Goal: Task Accomplishment & Management: Use online tool/utility

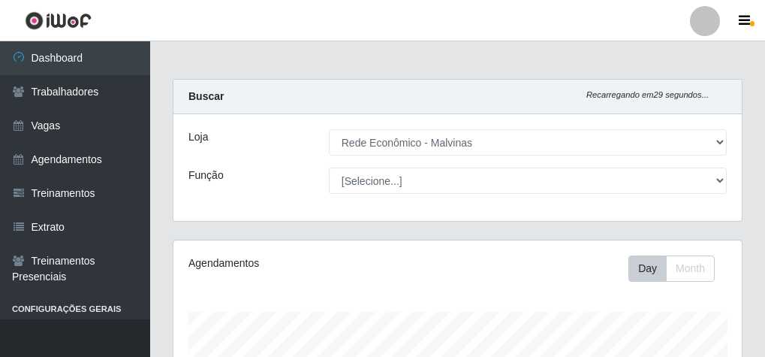
select select "194"
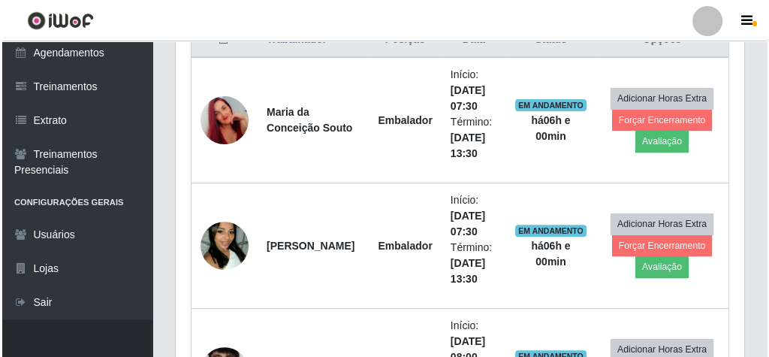
scroll to position [661, 0]
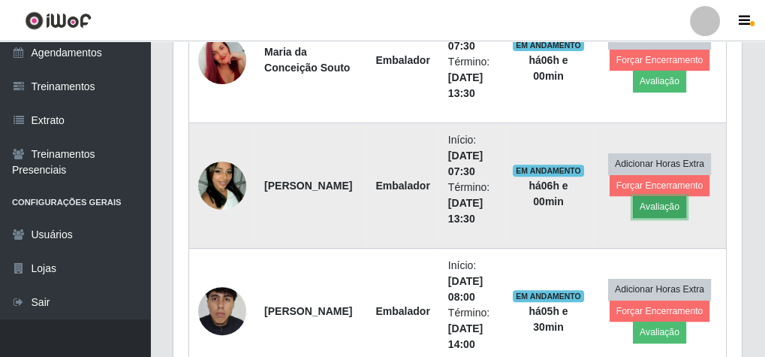
click at [667, 207] on button "Avaliação" at bounding box center [659, 206] width 53 height 21
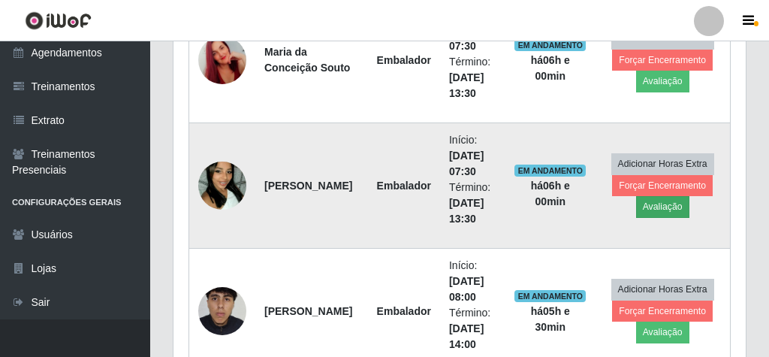
scroll to position [311, 563]
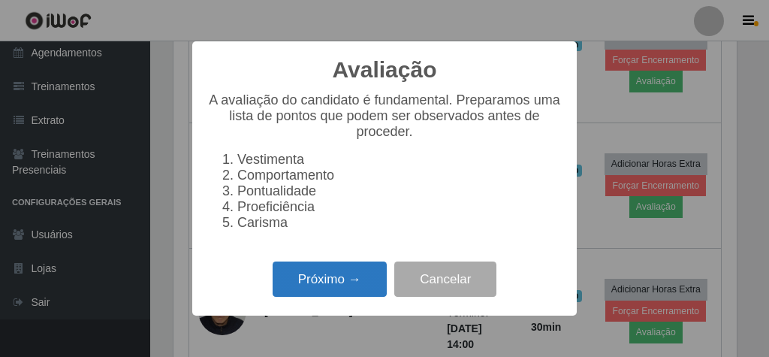
click at [346, 282] on button "Próximo →" at bounding box center [330, 278] width 114 height 35
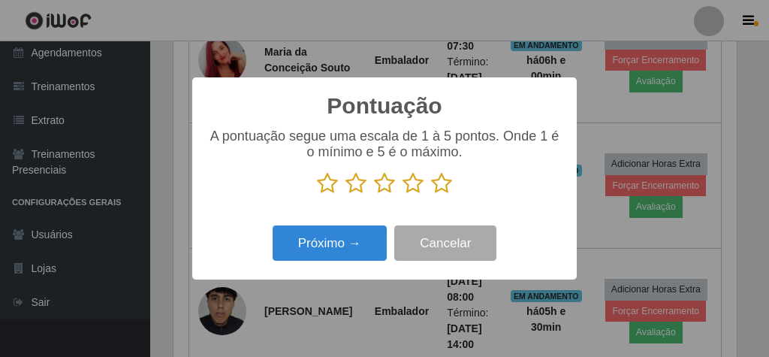
scroll to position [750848, 750596]
click at [439, 183] on icon at bounding box center [441, 183] width 21 height 23
click at [431, 195] on input "radio" at bounding box center [431, 195] width 0 height 0
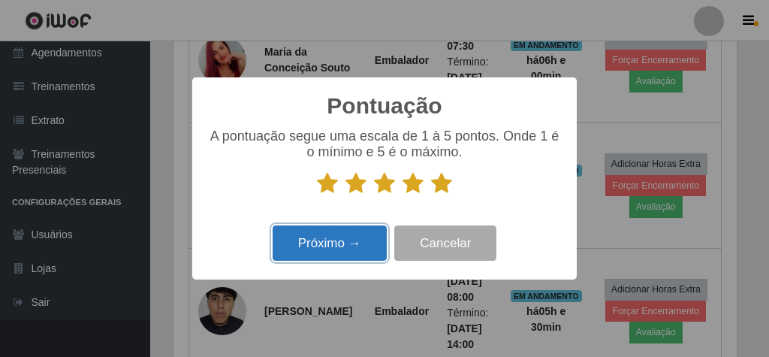
click at [369, 242] on button "Próximo →" at bounding box center [330, 242] width 114 height 35
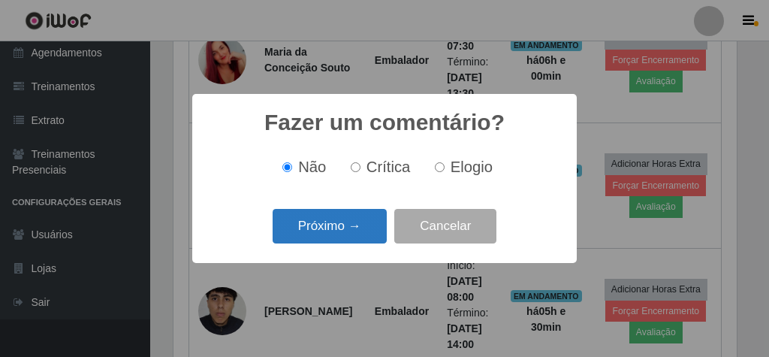
click at [371, 228] on button "Próximo →" at bounding box center [330, 226] width 114 height 35
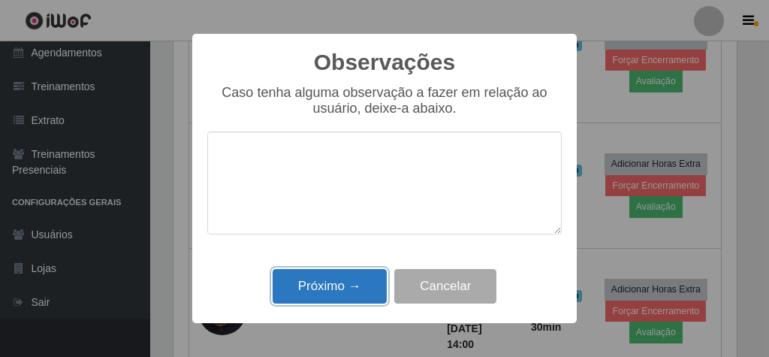
click at [371, 279] on button "Próximo →" at bounding box center [330, 286] width 114 height 35
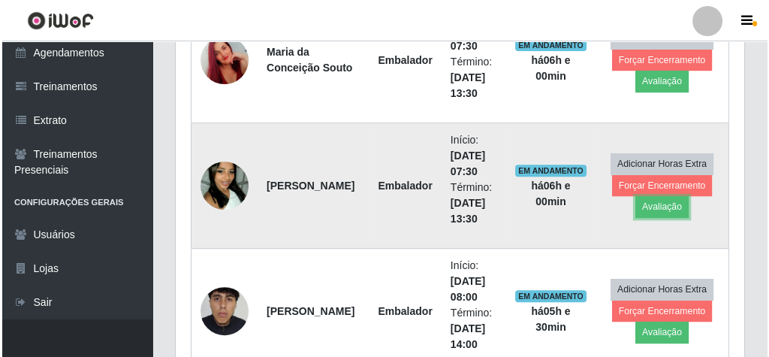
scroll to position [311, 569]
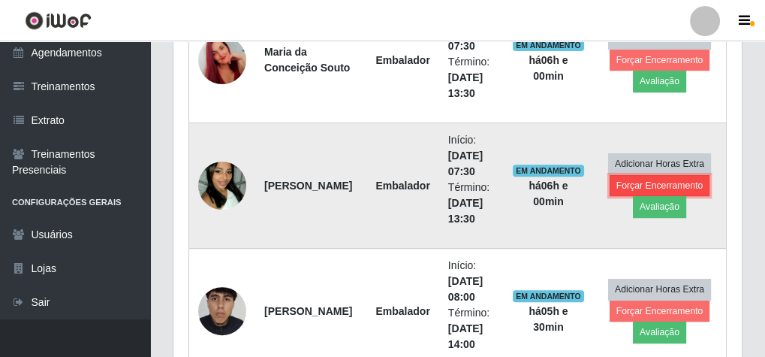
click at [645, 182] on button "Forçar Encerramento" at bounding box center [660, 185] width 101 height 21
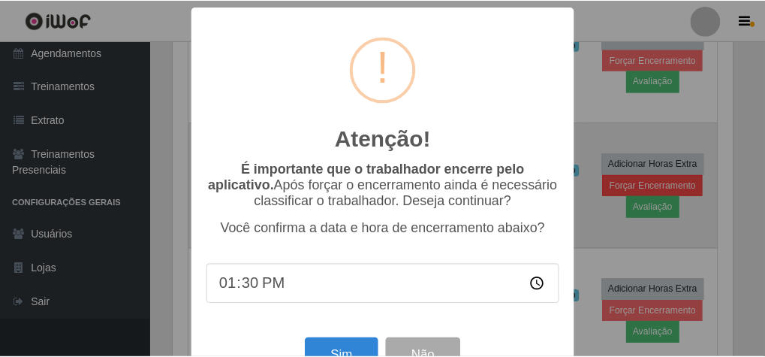
scroll to position [311, 563]
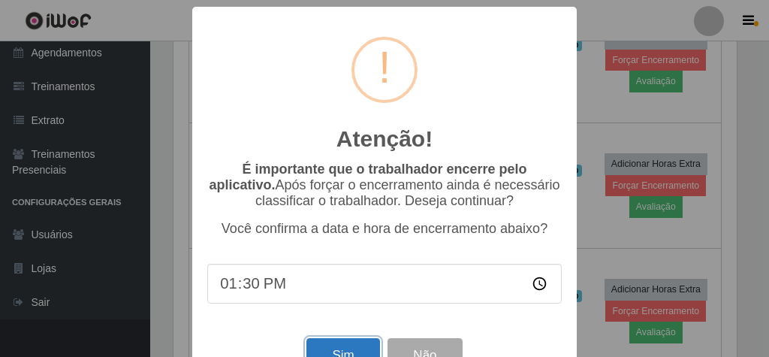
click at [358, 349] on button "Sim" at bounding box center [342, 355] width 73 height 35
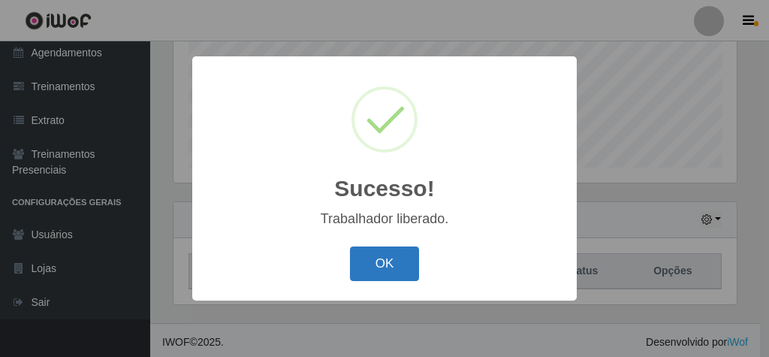
click at [377, 257] on button "OK" at bounding box center [385, 263] width 70 height 35
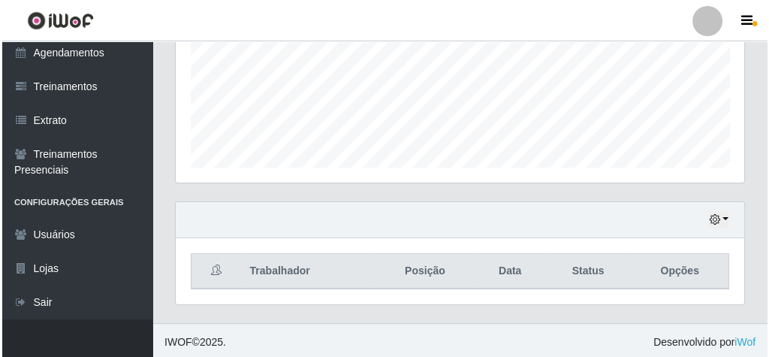
scroll to position [550, 0]
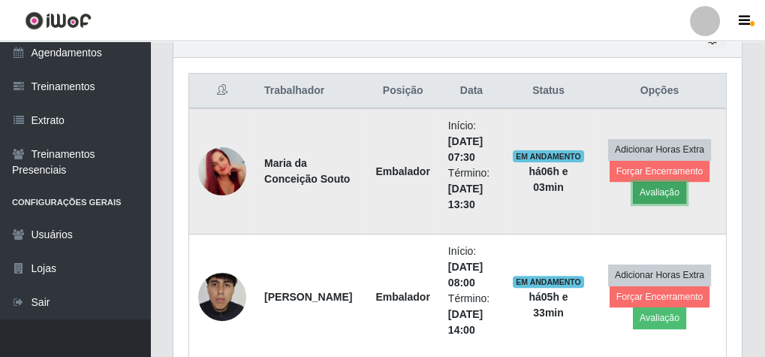
click at [685, 186] on button "Avaliação" at bounding box center [659, 192] width 53 height 21
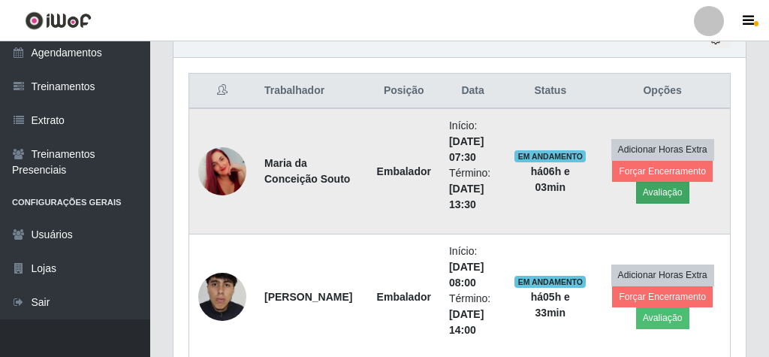
scroll to position [311, 563]
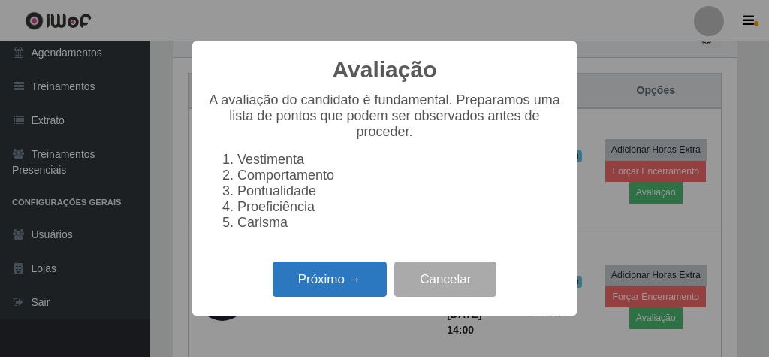
click at [331, 291] on button "Próximo →" at bounding box center [330, 278] width 114 height 35
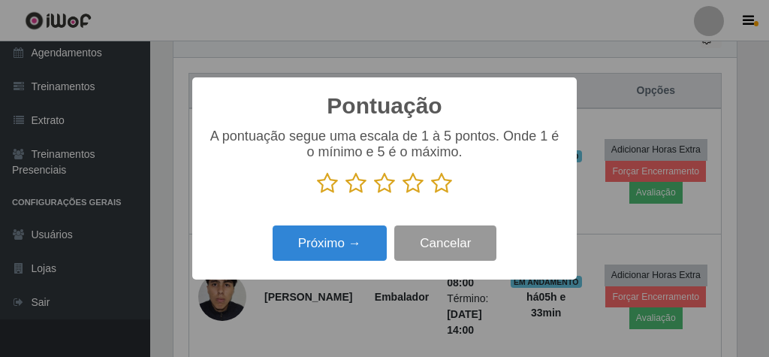
scroll to position [750848, 750596]
click at [437, 186] on icon at bounding box center [441, 183] width 21 height 23
click at [431, 195] on input "radio" at bounding box center [431, 195] width 0 height 0
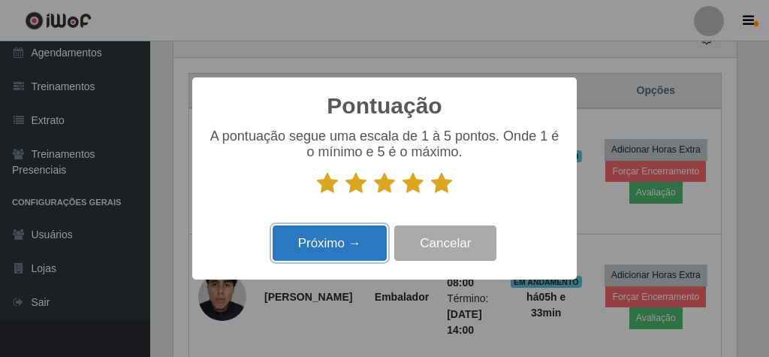
click at [356, 261] on button "Próximo →" at bounding box center [330, 242] width 114 height 35
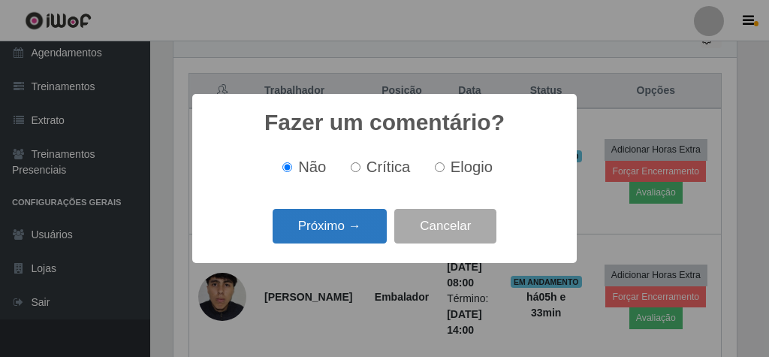
click at [354, 229] on button "Próximo →" at bounding box center [330, 226] width 114 height 35
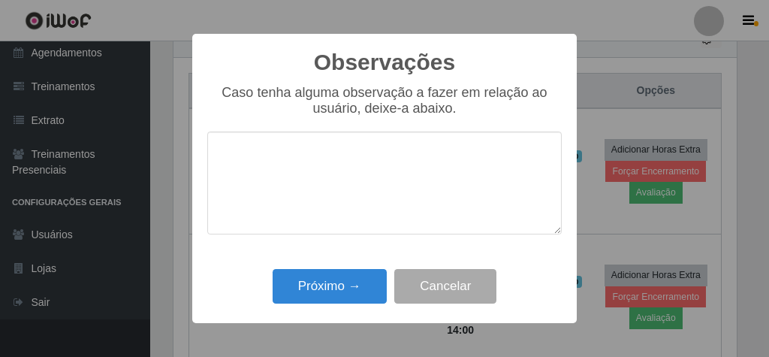
drag, startPoint x: 355, startPoint y: 252, endPoint x: 346, endPoint y: 261, distance: 13.3
click at [352, 257] on div "Observações × Caso tenha alguma observação a fazer em relação ao usuário, deixe…" at bounding box center [384, 178] width 385 height 289
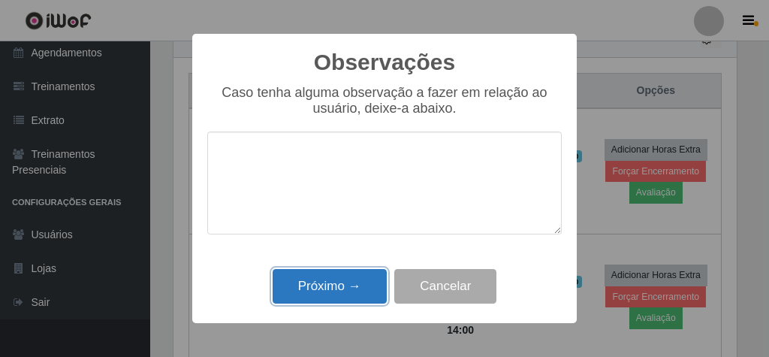
click at [335, 283] on button "Próximo →" at bounding box center [330, 286] width 114 height 35
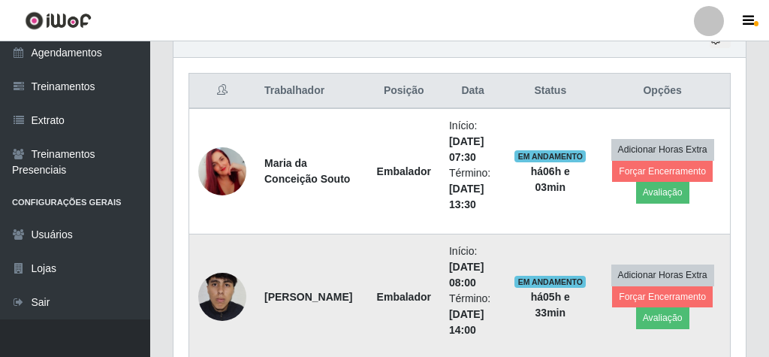
scroll to position [311, 569]
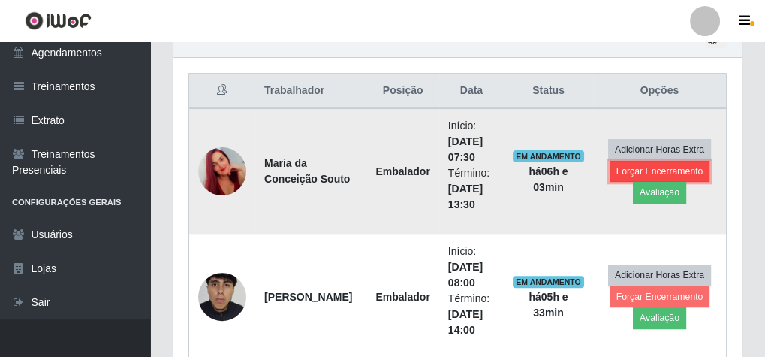
click at [647, 162] on button "Forçar Encerramento" at bounding box center [660, 171] width 101 height 21
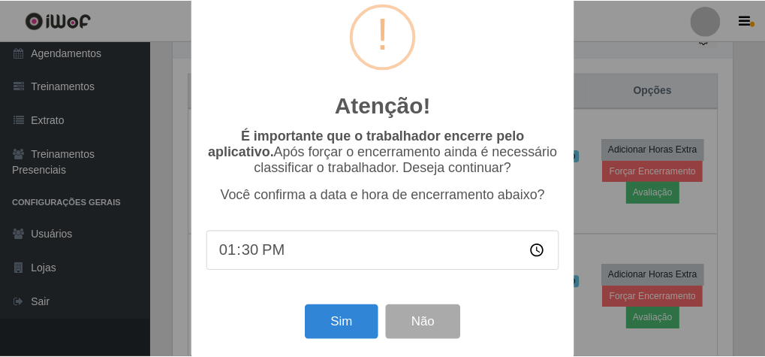
scroll to position [49, 0]
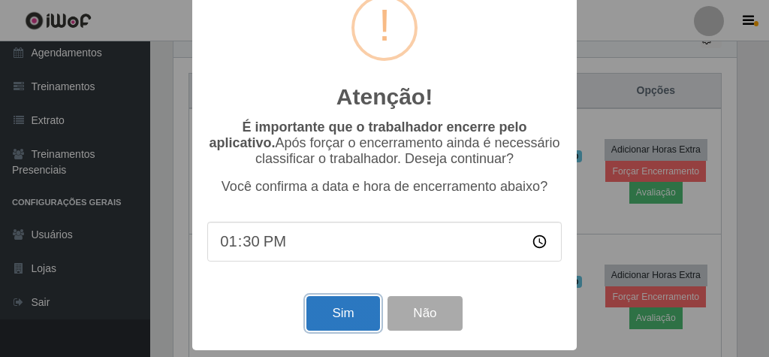
click at [349, 304] on button "Sim" at bounding box center [342, 313] width 73 height 35
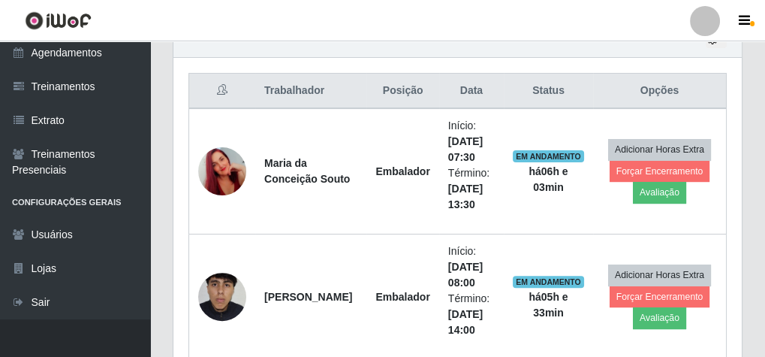
scroll to position [311, 563]
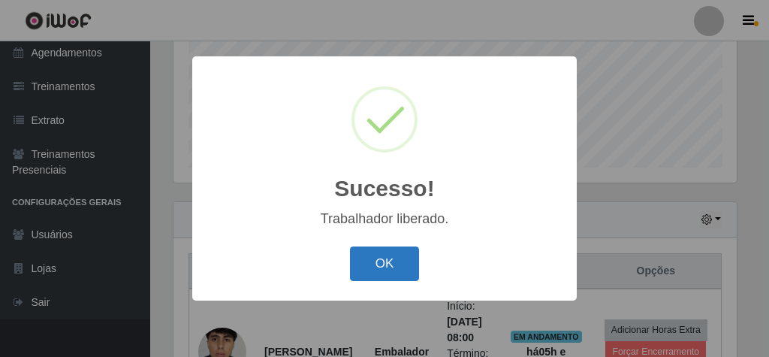
click at [411, 252] on button "OK" at bounding box center [385, 263] width 70 height 35
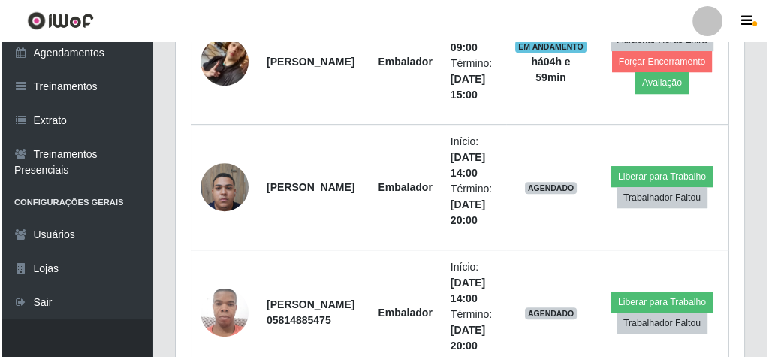
scroll to position [970, 0]
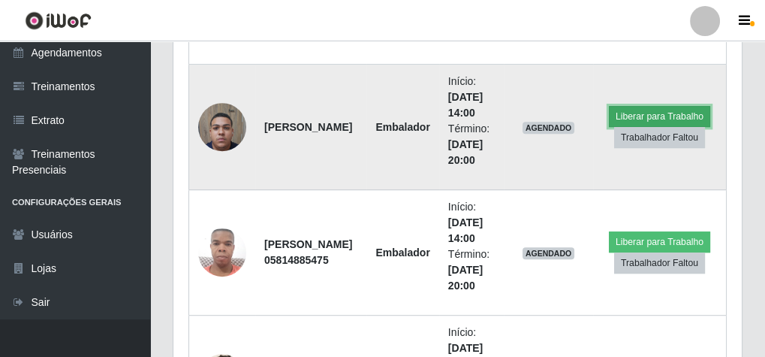
click at [673, 115] on button "Liberar para Trabalho" at bounding box center [659, 116] width 101 height 21
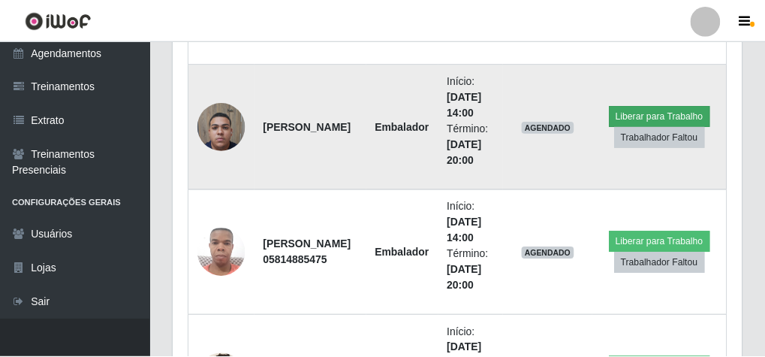
scroll to position [311, 563]
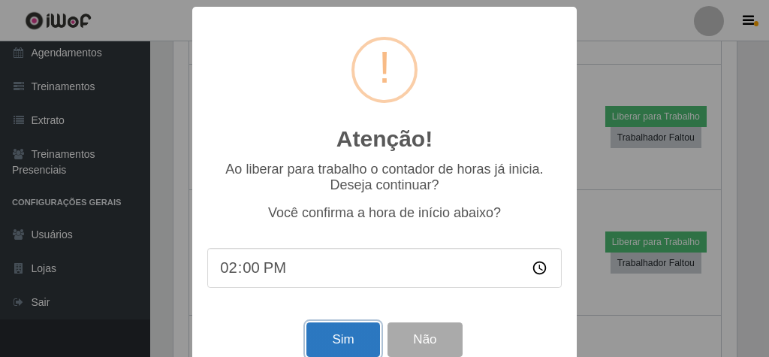
click at [360, 349] on button "Sim" at bounding box center [342, 339] width 73 height 35
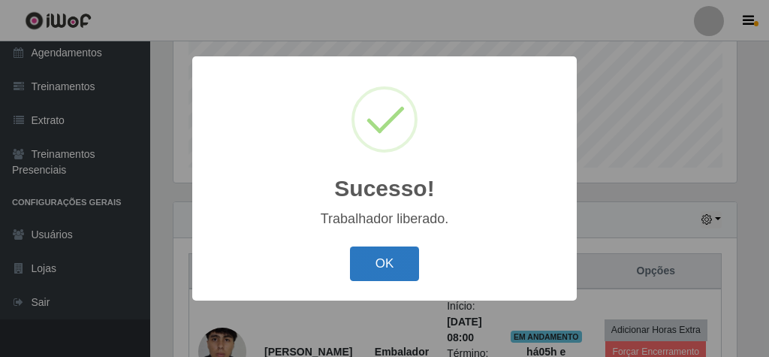
click at [399, 264] on button "OK" at bounding box center [385, 263] width 70 height 35
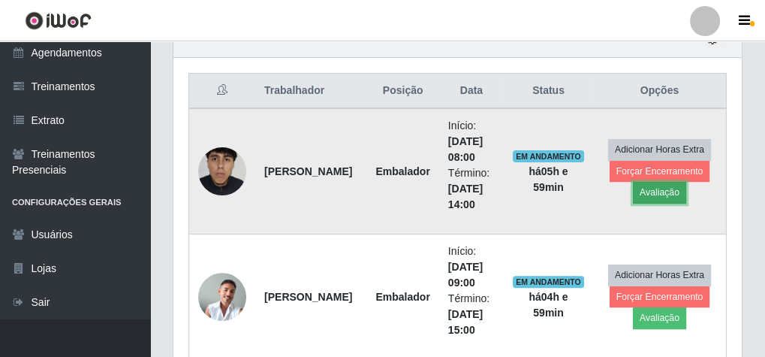
click at [675, 190] on button "Avaliação" at bounding box center [659, 192] width 53 height 21
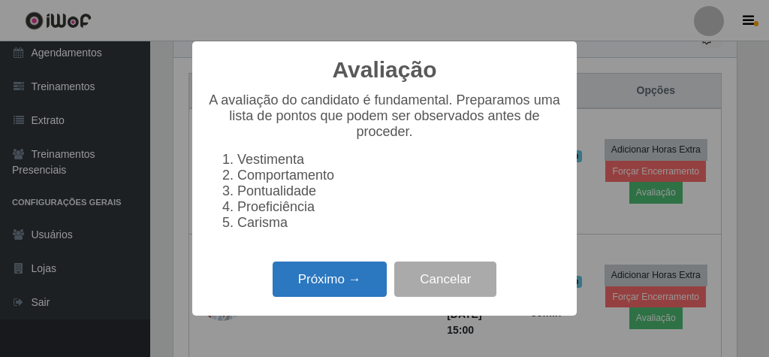
click at [331, 292] on button "Próximo →" at bounding box center [330, 278] width 114 height 35
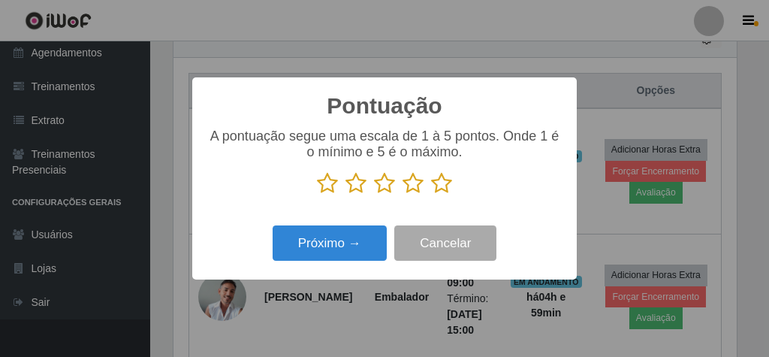
click at [441, 180] on icon at bounding box center [441, 183] width 21 height 23
click at [431, 195] on input "radio" at bounding box center [431, 195] width 0 height 0
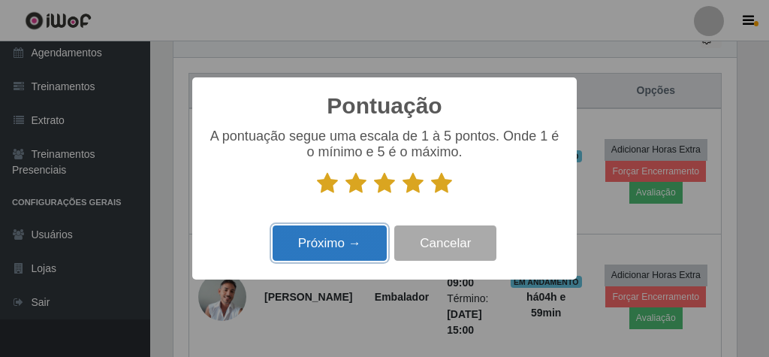
click at [376, 251] on button "Próximo →" at bounding box center [330, 242] width 114 height 35
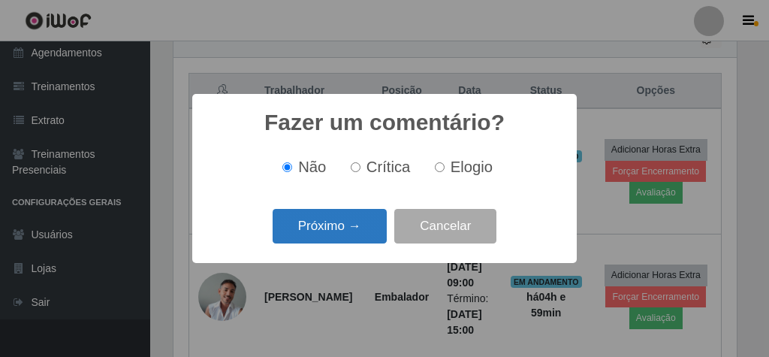
click at [376, 238] on button "Próximo →" at bounding box center [330, 226] width 114 height 35
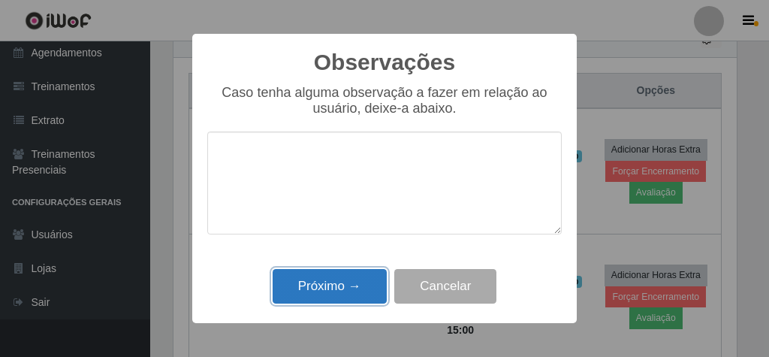
click at [365, 286] on button "Próximo →" at bounding box center [330, 286] width 114 height 35
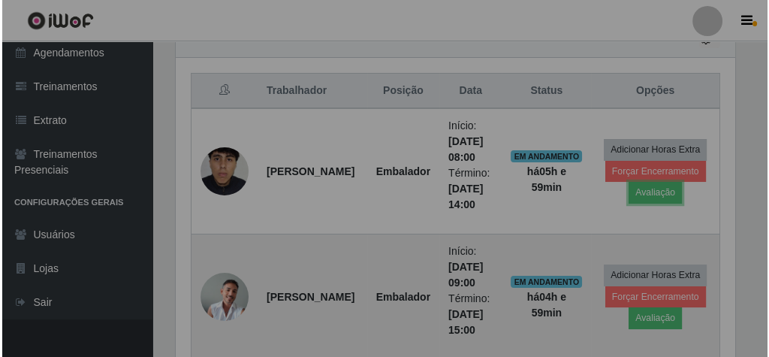
scroll to position [311, 569]
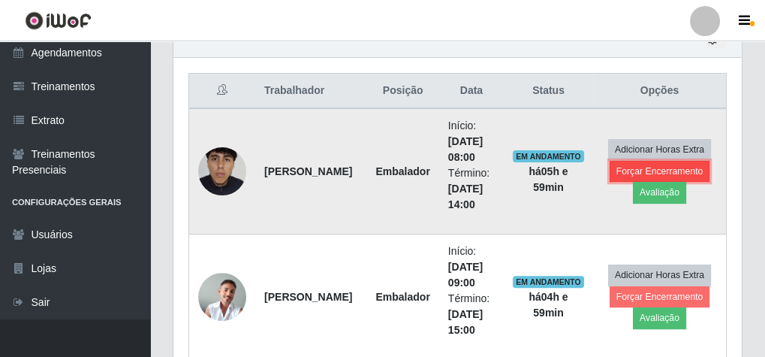
click at [673, 165] on button "Forçar Encerramento" at bounding box center [660, 171] width 101 height 21
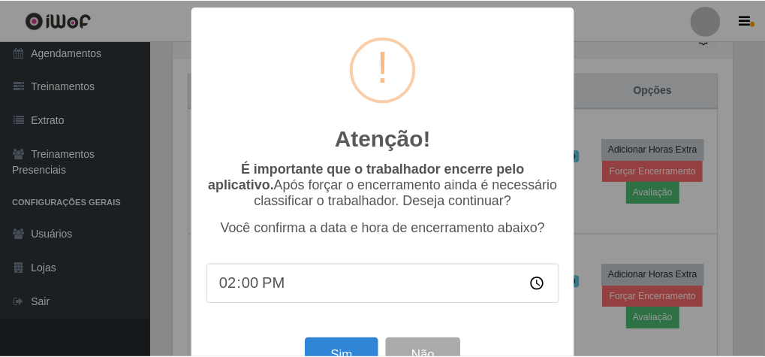
scroll to position [311, 563]
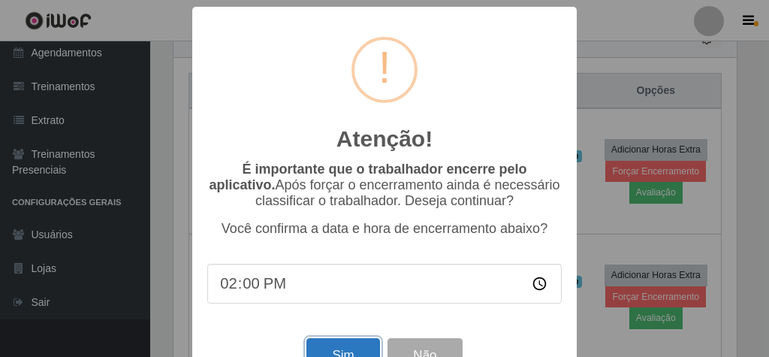
click at [345, 351] on button "Sim" at bounding box center [342, 355] width 73 height 35
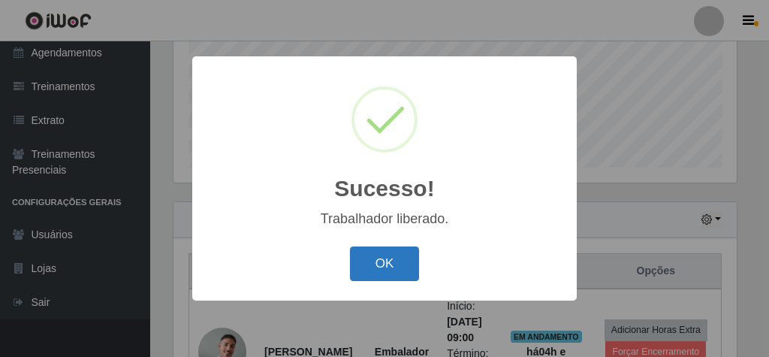
click at [356, 251] on button "OK" at bounding box center [385, 263] width 70 height 35
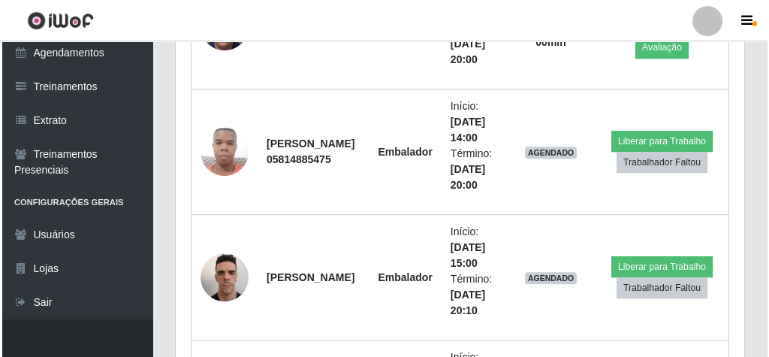
scroll to position [970, 0]
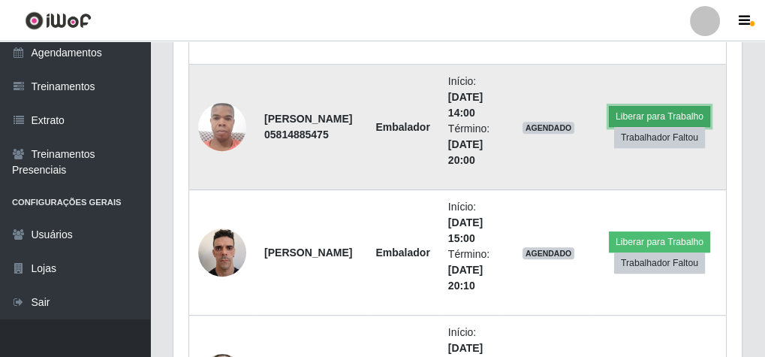
click at [670, 110] on button "Liberar para Trabalho" at bounding box center [659, 116] width 101 height 21
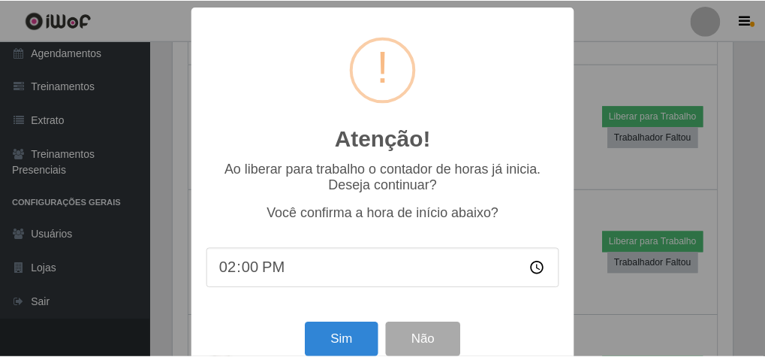
scroll to position [311, 563]
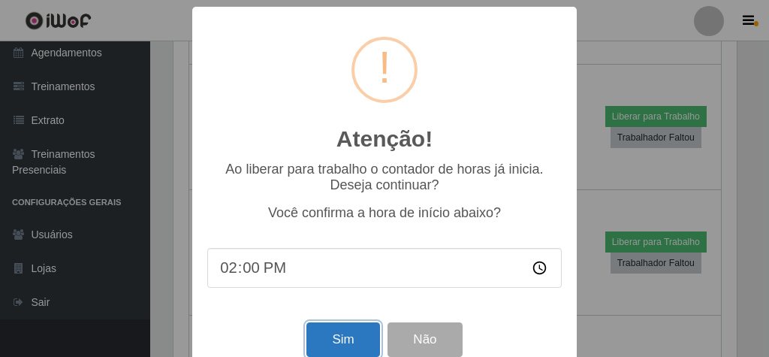
click at [335, 347] on button "Sim" at bounding box center [342, 339] width 73 height 35
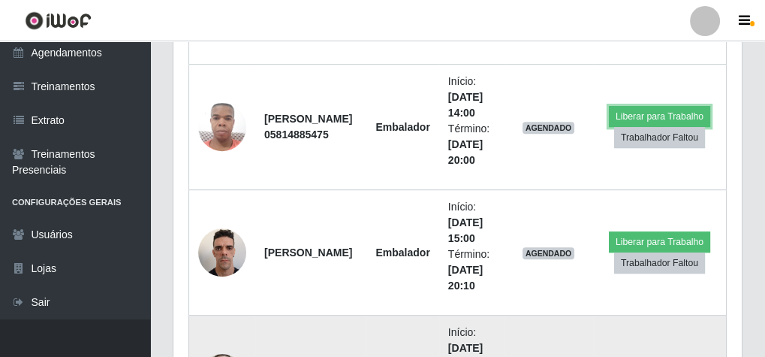
scroll to position [0, 0]
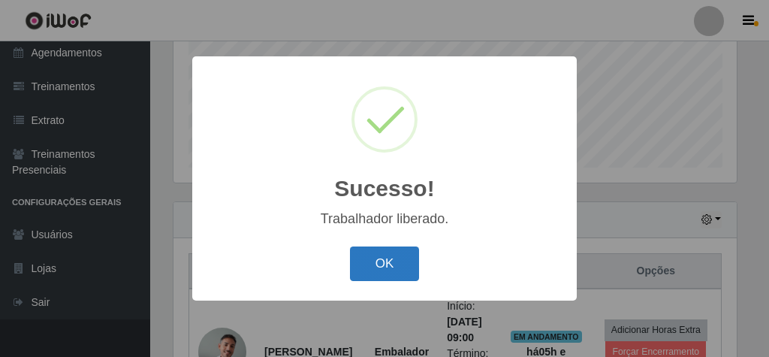
click at [351, 251] on button "OK" at bounding box center [385, 263] width 70 height 35
